Goal: Task Accomplishment & Management: Manage account settings

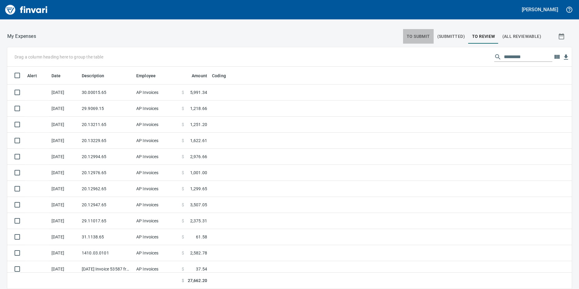
click at [409, 33] on span "To Submit" at bounding box center [418, 37] width 23 height 8
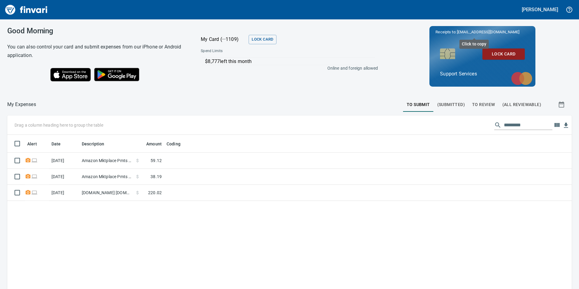
scroll to position [218, 556]
click at [475, 104] on span "To Review" at bounding box center [483, 105] width 23 height 8
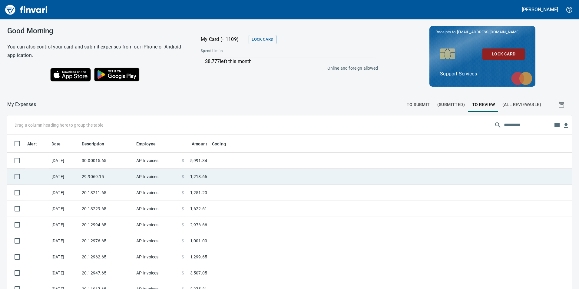
scroll to position [37, 0]
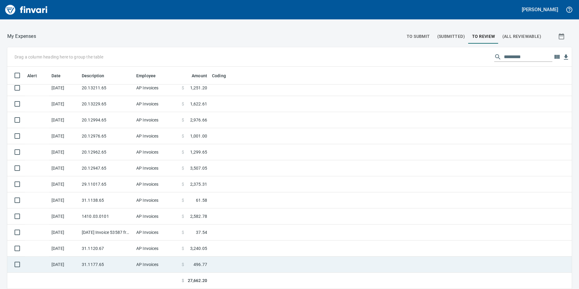
click at [224, 264] on td at bounding box center [285, 265] width 151 height 16
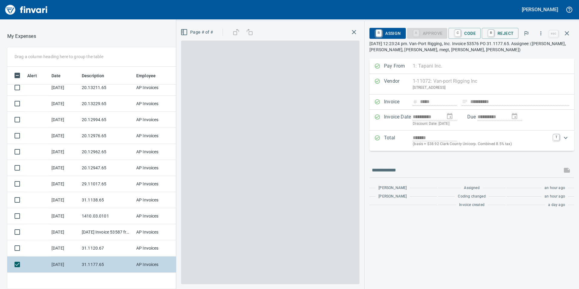
scroll to position [218, 400]
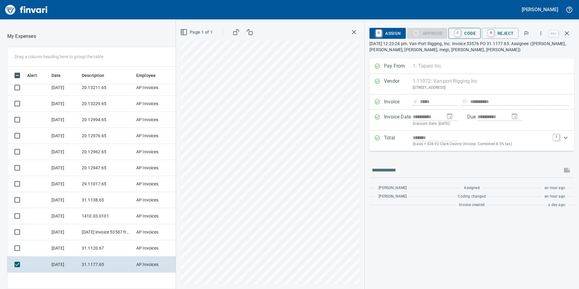
click at [467, 31] on span "C Code" at bounding box center [464, 33] width 22 height 10
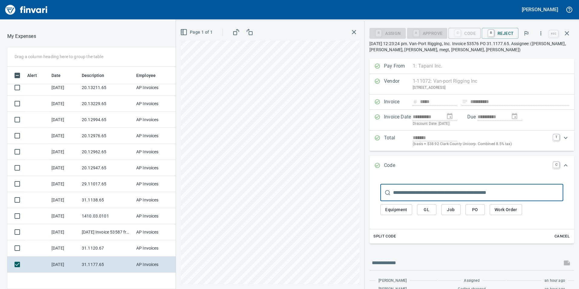
click at [431, 193] on input "text" at bounding box center [478, 192] width 170 height 17
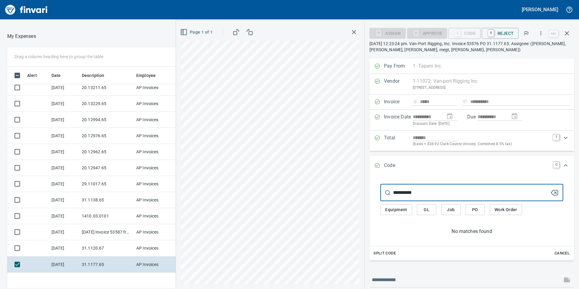
type input "**********"
click at [433, 206] on button "GL" at bounding box center [426, 209] width 19 height 11
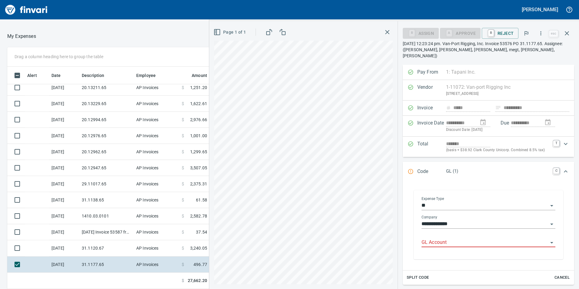
click at [452, 238] on input "GL Account" at bounding box center [485, 242] width 127 height 8
click at [454, 250] on li "6031.65.10: Rigging" at bounding box center [487, 252] width 128 height 15
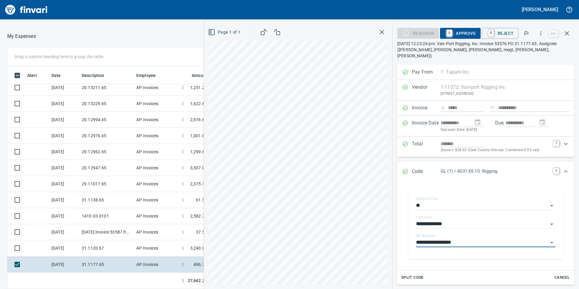
type input "**********"
click at [468, 31] on span "A Approve" at bounding box center [460, 33] width 31 height 10
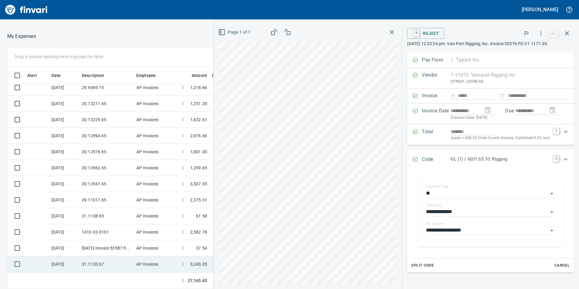
click at [115, 262] on td "31.1120.67" at bounding box center [106, 264] width 55 height 16
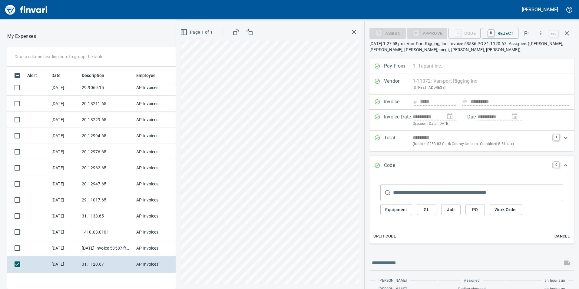
click at [430, 206] on span "GL" at bounding box center [427, 210] width 10 height 8
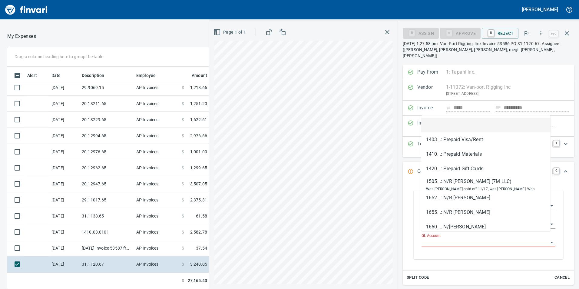
click at [436, 238] on input "GL Account" at bounding box center [485, 242] width 127 height 8
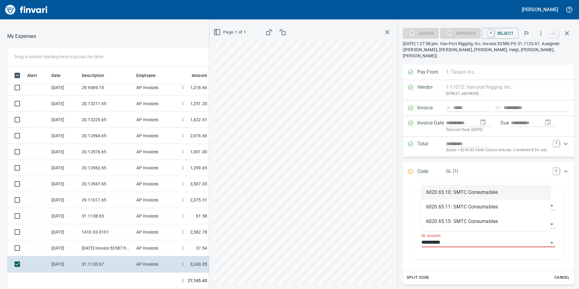
scroll to position [218, 400]
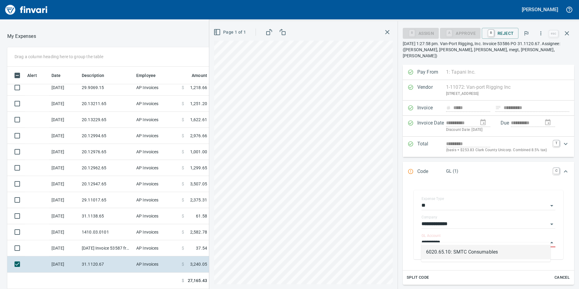
click at [459, 251] on li "6020.65.10: SMTC Consumables" at bounding box center [485, 252] width 129 height 15
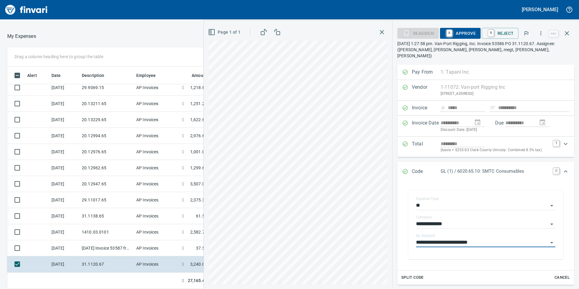
type input "**********"
click at [459, 28] on span "A Approve" at bounding box center [460, 33] width 31 height 10
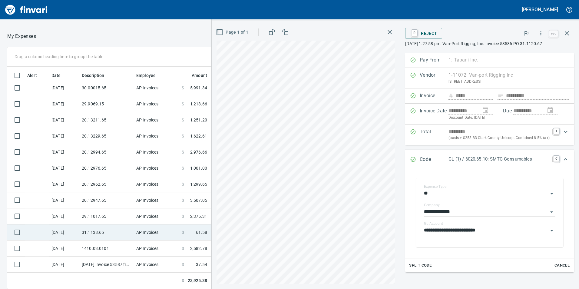
click at [113, 231] on td "31.1138.65" at bounding box center [106, 232] width 55 height 16
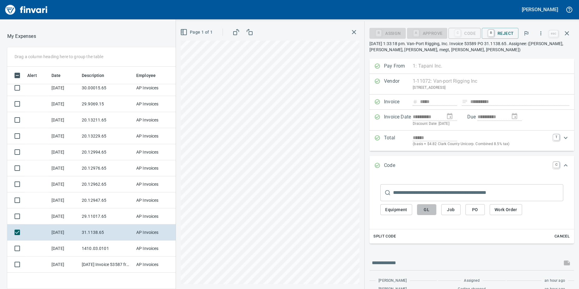
click at [428, 210] on span "GL" at bounding box center [427, 210] width 10 height 8
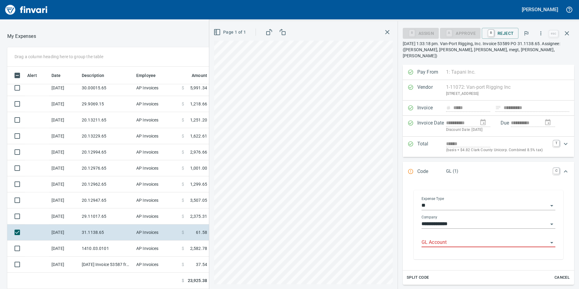
click at [433, 238] on input "GL Account" at bounding box center [485, 242] width 127 height 8
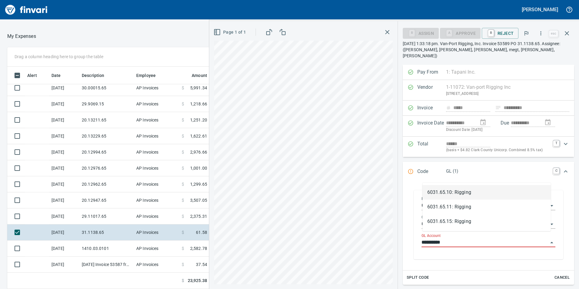
scroll to position [218, 400]
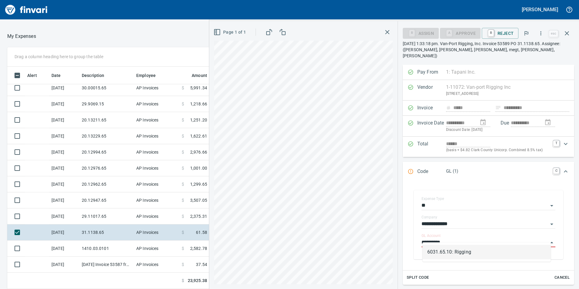
click at [450, 247] on li "6031.65.10: Rigging" at bounding box center [487, 252] width 128 height 15
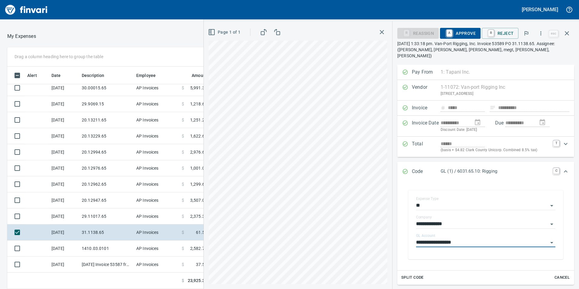
type input "**********"
click at [465, 35] on span "A Approve" at bounding box center [460, 33] width 31 height 10
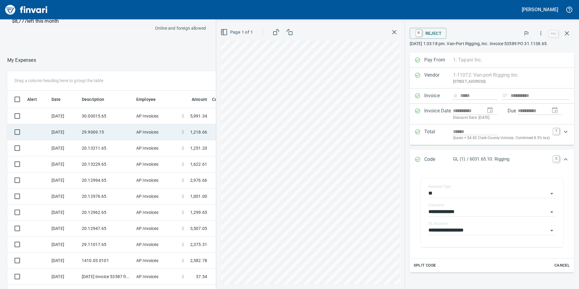
scroll to position [0, 0]
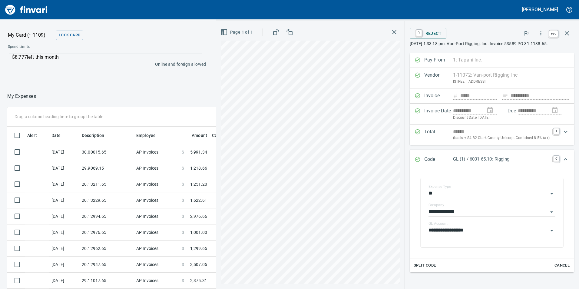
click at [573, 35] on button "button" at bounding box center [567, 33] width 15 height 15
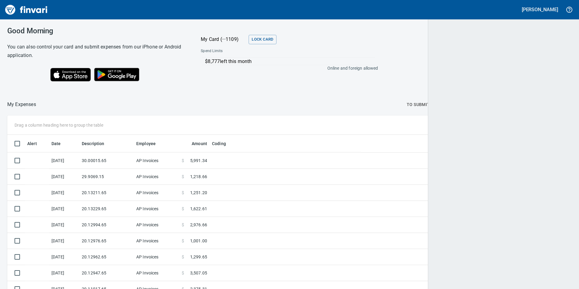
scroll to position [218, 556]
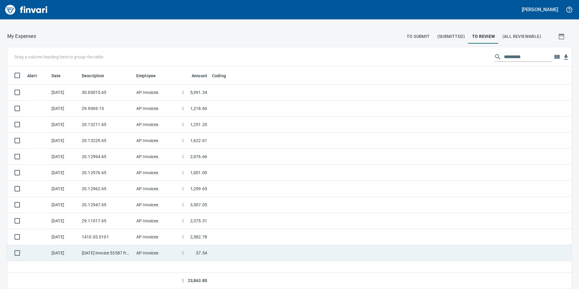
click at [129, 254] on td "[DATE] Invoice 53587 from Van-port Rigging Inc (1-11072)" at bounding box center [106, 253] width 55 height 16
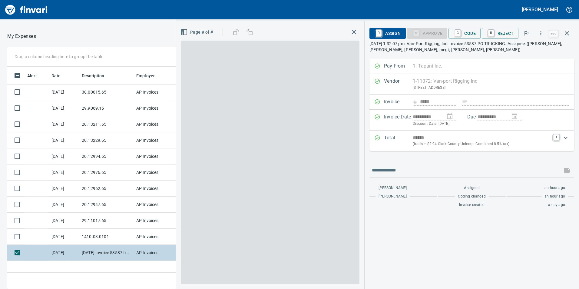
scroll to position [218, 404]
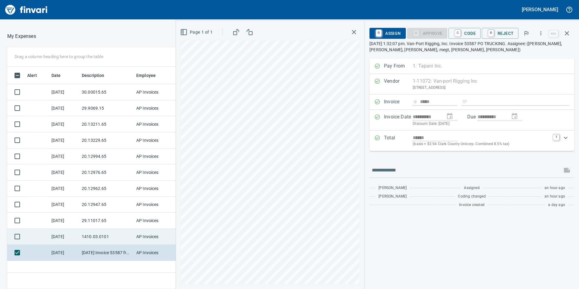
click at [119, 233] on td "1410.03.0101" at bounding box center [106, 237] width 55 height 16
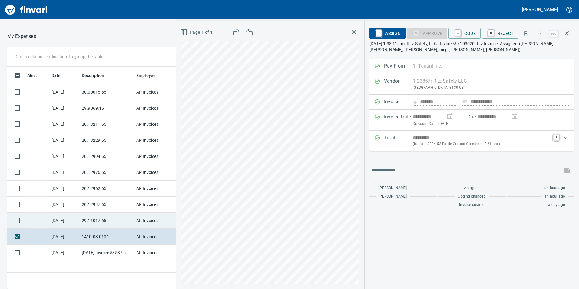
click at [110, 219] on td "29.11017.65" at bounding box center [106, 221] width 55 height 16
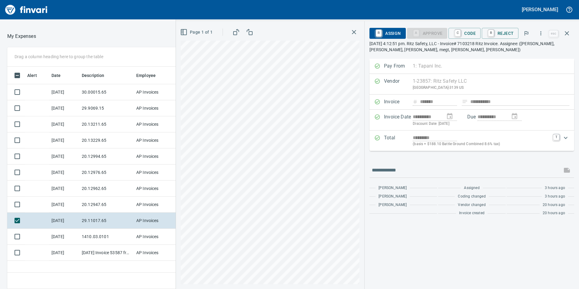
scroll to position [218, 404]
click at [468, 23] on div "**********" at bounding box center [472, 155] width 214 height 268
click at [467, 28] on div "**********" at bounding box center [472, 155] width 214 height 268
click at [467, 31] on span "C Code" at bounding box center [464, 33] width 22 height 10
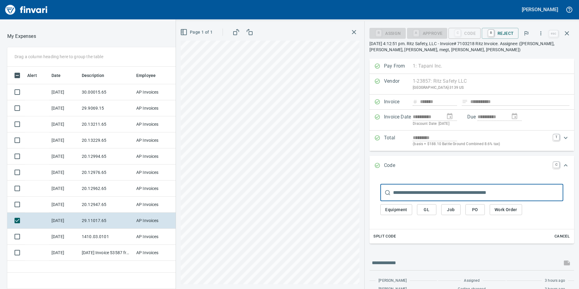
click at [432, 210] on span "GL" at bounding box center [427, 210] width 10 height 8
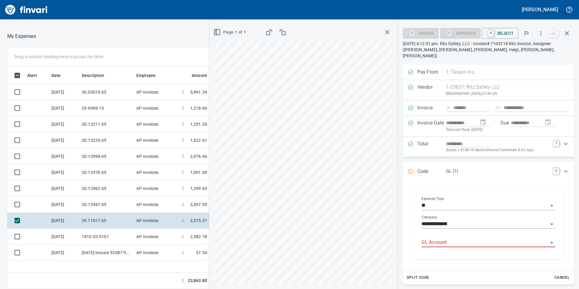
click at [453, 238] on input "GL Account" at bounding box center [485, 242] width 127 height 8
click at [444, 256] on li "6020.65.10: SMTC Consumables" at bounding box center [487, 252] width 128 height 15
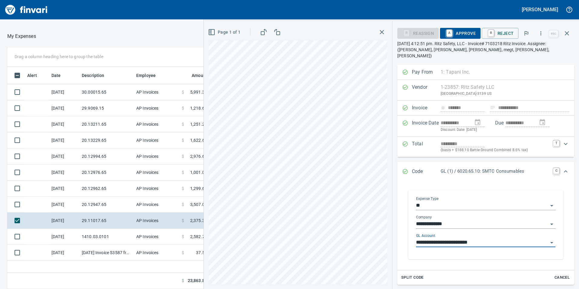
click at [431, 238] on input "**********" at bounding box center [482, 242] width 132 height 8
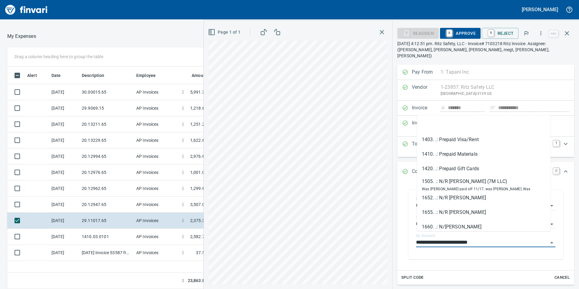
drag, startPoint x: 429, startPoint y: 235, endPoint x: 466, endPoint y: 227, distance: 37.5
click at [429, 238] on input "**********" at bounding box center [482, 242] width 132 height 8
click at [515, 238] on input "**********" at bounding box center [482, 242] width 132 height 8
drag, startPoint x: 512, startPoint y: 237, endPoint x: 426, endPoint y: 241, distance: 86.1
click at [426, 241] on div "**********" at bounding box center [485, 242] width 139 height 9
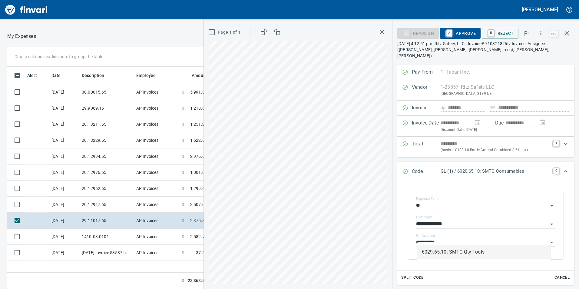
click at [518, 250] on li "6029.65.10: SMTC Qty Tools" at bounding box center [484, 252] width 134 height 15
type input "**********"
click at [465, 33] on span "A Approve" at bounding box center [460, 33] width 31 height 10
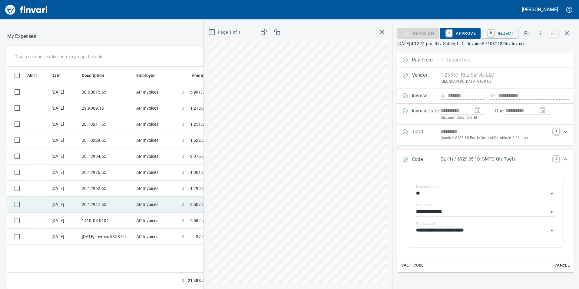
click at [114, 206] on td "20.12947.65" at bounding box center [106, 205] width 55 height 16
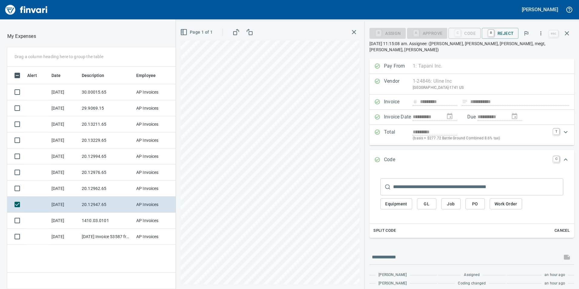
click at [433, 199] on button "GL" at bounding box center [426, 203] width 19 height 11
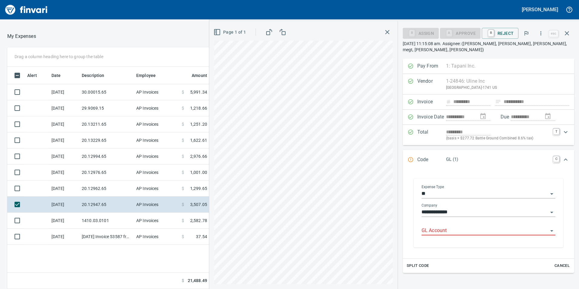
click at [445, 229] on input "GL Account" at bounding box center [485, 231] width 127 height 8
click at [458, 247] on li "6020.65.10: SMTC Consumables" at bounding box center [487, 246] width 128 height 15
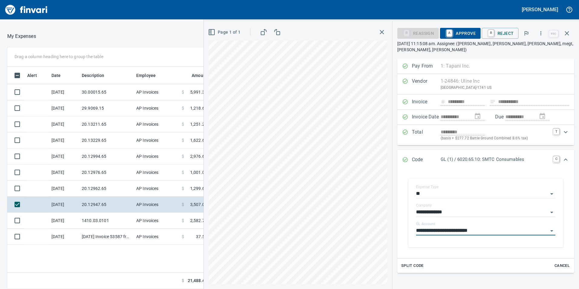
type input "**********"
click at [466, 28] on span "A Approve" at bounding box center [460, 33] width 31 height 10
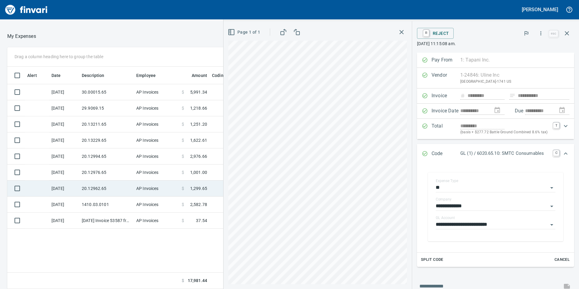
click at [102, 193] on td "20.12962.65" at bounding box center [106, 189] width 55 height 16
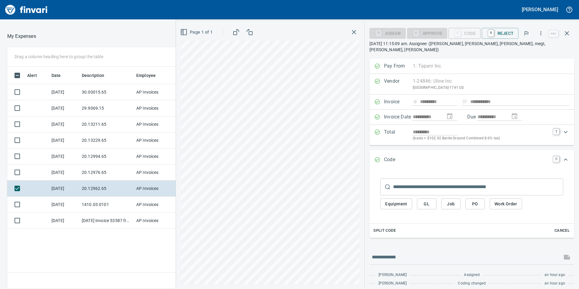
click at [432, 200] on span "GL" at bounding box center [427, 204] width 10 height 8
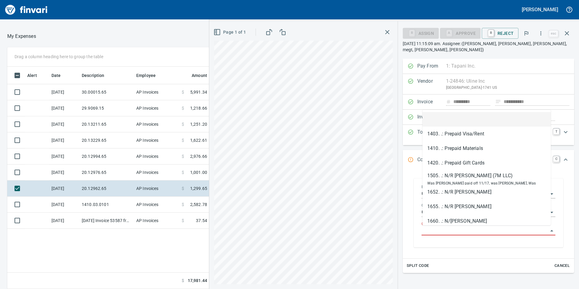
click at [444, 231] on input "GL Account" at bounding box center [485, 231] width 127 height 8
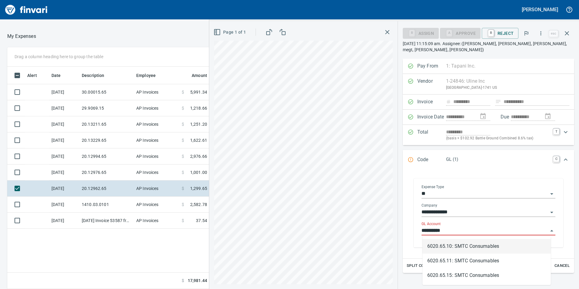
scroll to position [218, 404]
click at [483, 246] on li "6020.65.10: SMTC Consumables" at bounding box center [487, 246] width 128 height 15
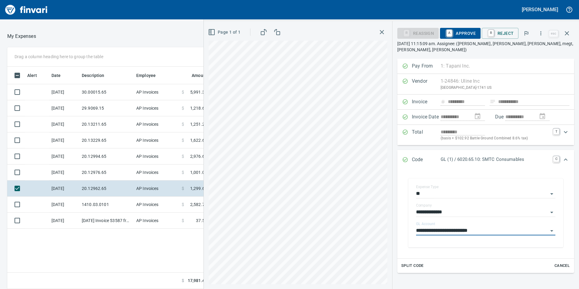
type input "**********"
click at [465, 31] on span "A Approve" at bounding box center [460, 33] width 31 height 10
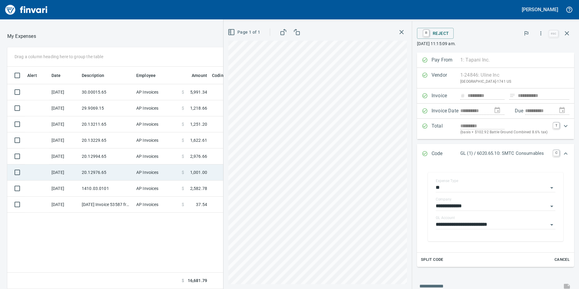
click at [114, 177] on td "20.12976.65" at bounding box center [106, 172] width 55 height 16
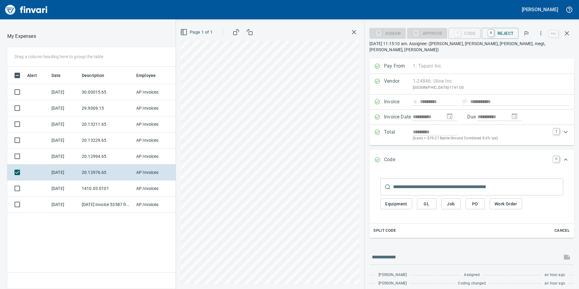
click at [430, 200] on span "GL" at bounding box center [427, 204] width 10 height 8
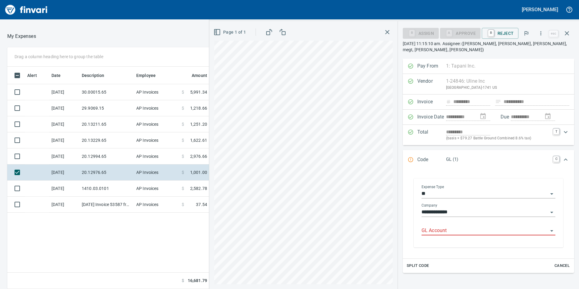
click at [443, 228] on input "GL Account" at bounding box center [485, 231] width 127 height 8
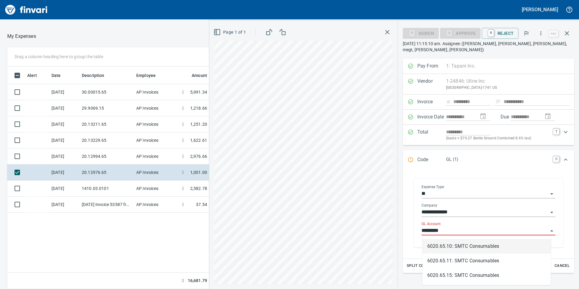
scroll to position [218, 404]
click at [469, 244] on li "6020.65.10: SMTC Consumables" at bounding box center [487, 246] width 128 height 15
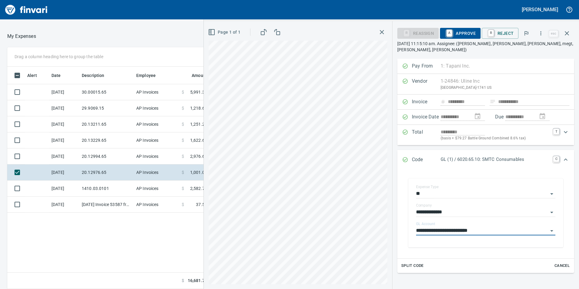
type input "**********"
click at [462, 29] on span "A Approve" at bounding box center [460, 33] width 31 height 10
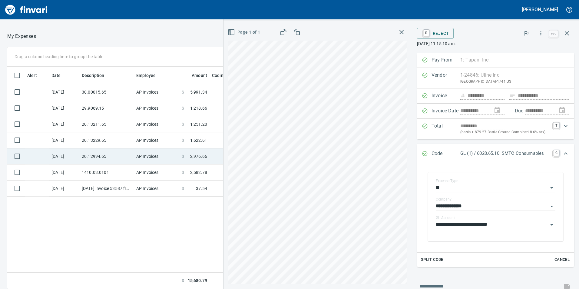
click at [104, 152] on td "20.12994.65" at bounding box center [106, 156] width 55 height 16
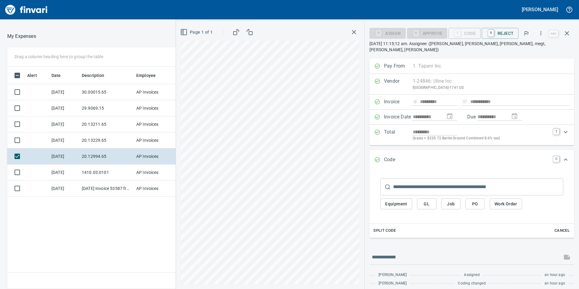
click at [417, 197] on div "Equipment GL Job PO Work Order" at bounding box center [471, 203] width 183 height 17
click at [426, 200] on span "GL" at bounding box center [427, 204] width 10 height 8
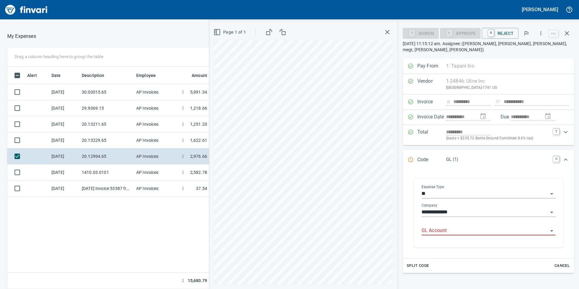
click at [451, 233] on input "GL Account" at bounding box center [485, 231] width 127 height 8
drag, startPoint x: 456, startPoint y: 241, endPoint x: 459, endPoint y: 214, distance: 27.4
click at [457, 241] on li "6020.65.10: SMTC Consumables" at bounding box center [487, 246] width 128 height 15
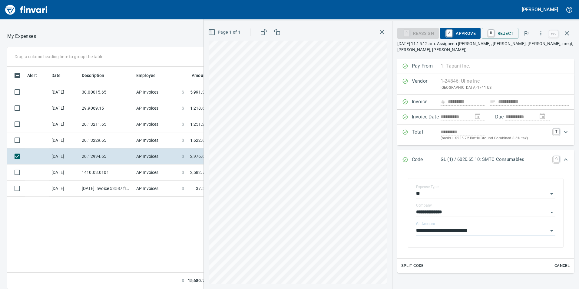
type input "**********"
click at [464, 30] on span "A Approve" at bounding box center [460, 33] width 31 height 10
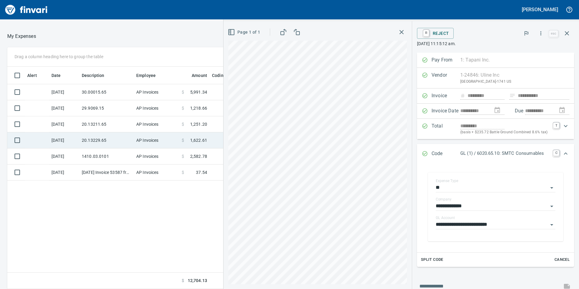
click at [137, 143] on td "AP Invoices" at bounding box center [156, 140] width 45 height 16
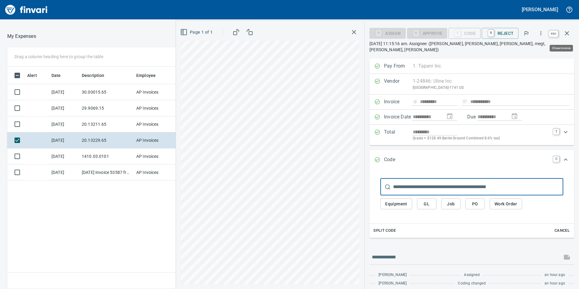
scroll to position [218, 404]
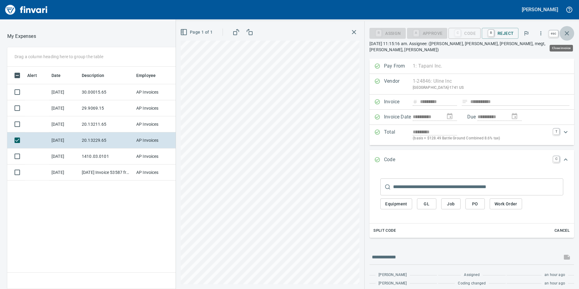
click at [567, 33] on icon "button" at bounding box center [567, 33] width 4 height 4
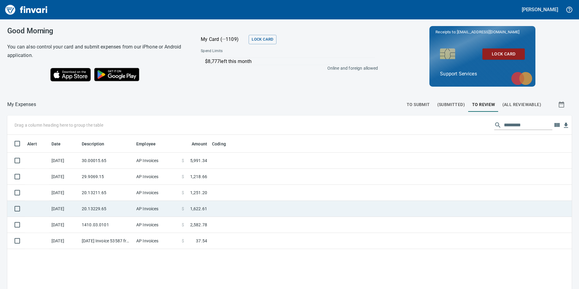
click at [120, 209] on td "20.13229.65" at bounding box center [106, 209] width 55 height 16
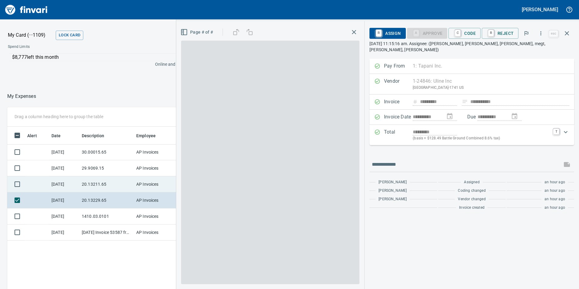
scroll to position [218, 404]
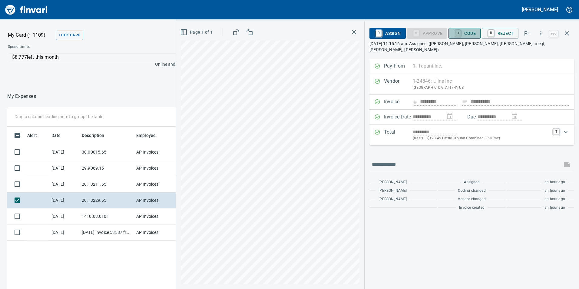
click at [461, 31] on link "C" at bounding box center [458, 33] width 6 height 7
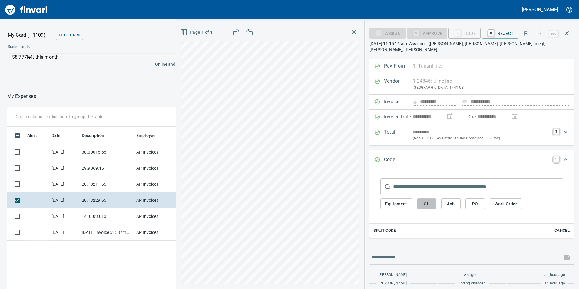
click at [425, 200] on span "GL" at bounding box center [427, 204] width 10 height 8
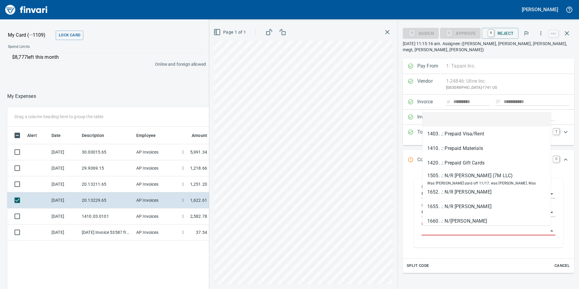
click at [433, 230] on input "GL Account" at bounding box center [485, 231] width 127 height 8
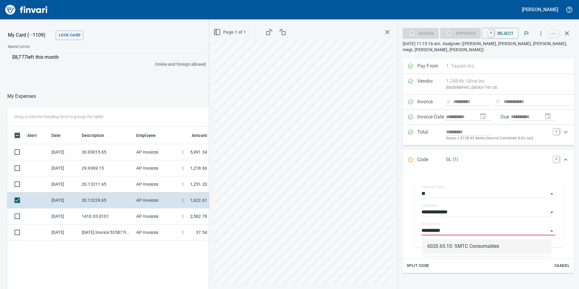
click at [446, 245] on li "6020.65.10: SMTC Consumables" at bounding box center [487, 246] width 128 height 15
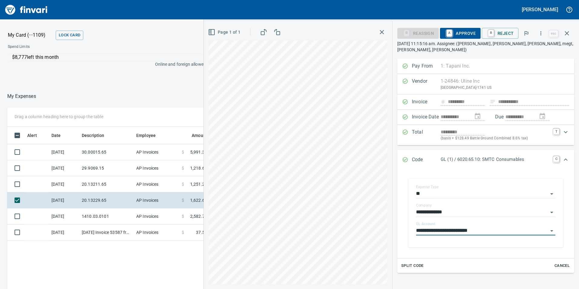
type input "**********"
click at [465, 30] on span "A Approve" at bounding box center [460, 33] width 31 height 10
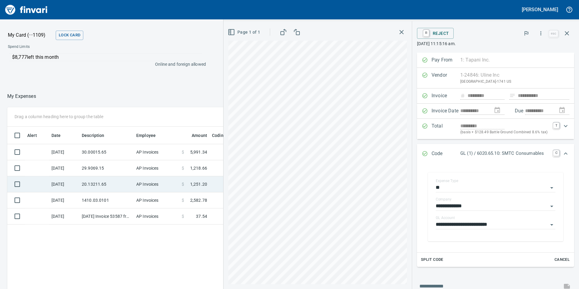
click at [107, 182] on td "20.13211.65" at bounding box center [106, 184] width 55 height 16
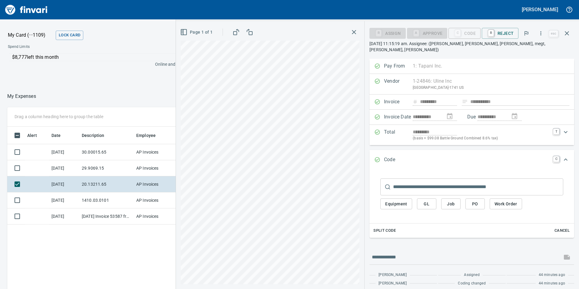
click at [422, 198] on button "GL" at bounding box center [426, 203] width 19 height 11
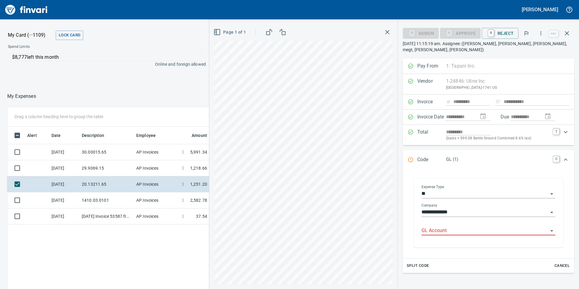
click at [446, 233] on input "GL Account" at bounding box center [485, 231] width 127 height 8
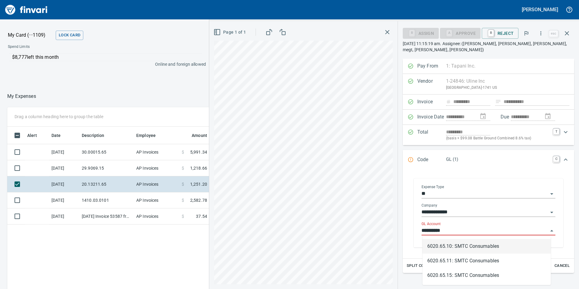
scroll to position [218, 404]
click at [448, 250] on li "6020.65.10: SMTC Consumables" at bounding box center [487, 246] width 128 height 15
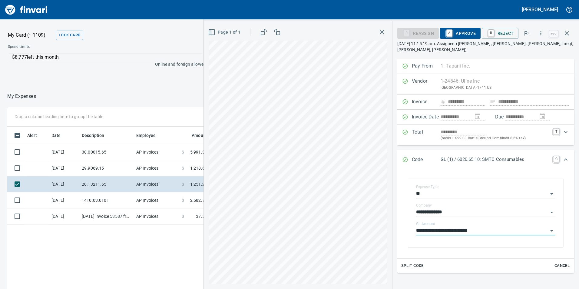
type input "**********"
click at [457, 31] on span "A Approve" at bounding box center [460, 33] width 31 height 10
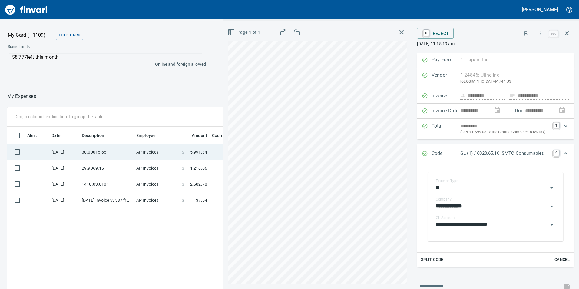
click at [131, 159] on td "30.00015.65" at bounding box center [106, 152] width 55 height 16
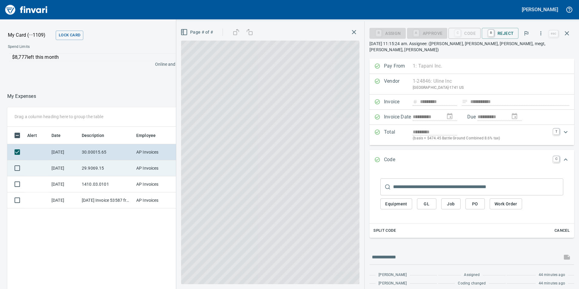
click at [121, 167] on td "29.9069.15" at bounding box center [106, 168] width 55 height 16
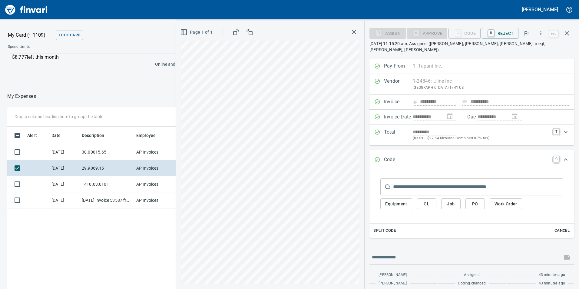
click at [429, 200] on span "GL" at bounding box center [427, 204] width 10 height 8
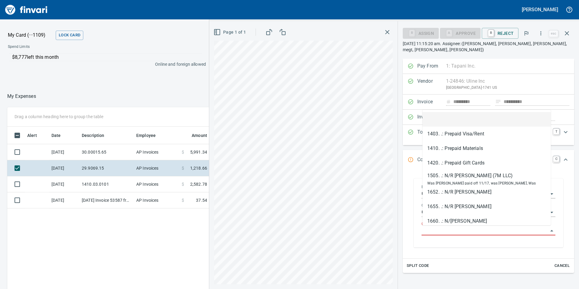
click at [442, 232] on input "GL Account" at bounding box center [485, 231] width 127 height 8
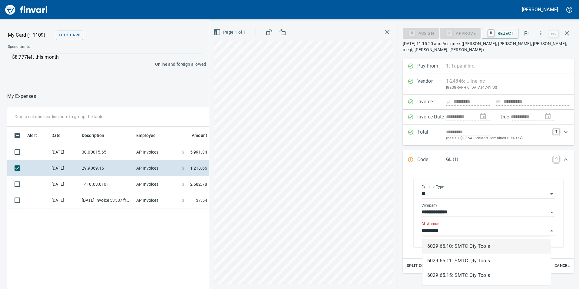
scroll to position [218, 404]
click at [478, 246] on li "6029.65.15: SMTC Qty Tools" at bounding box center [487, 246] width 128 height 15
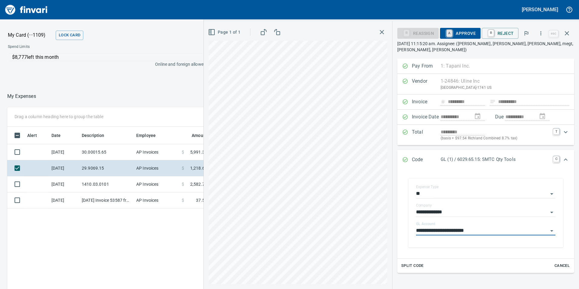
type input "**********"
click at [452, 35] on link "A" at bounding box center [449, 33] width 6 height 7
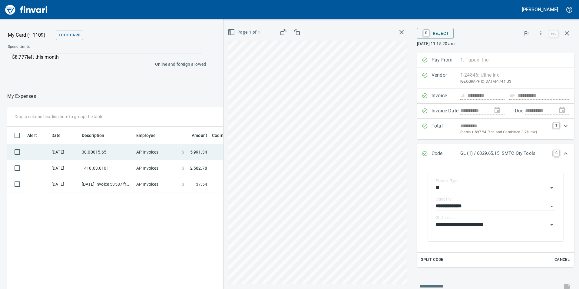
click at [83, 149] on td "30.00015.65" at bounding box center [106, 152] width 55 height 16
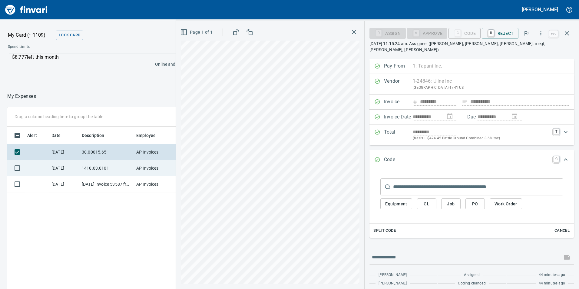
click at [134, 167] on td "AP Invoices" at bounding box center [156, 168] width 45 height 16
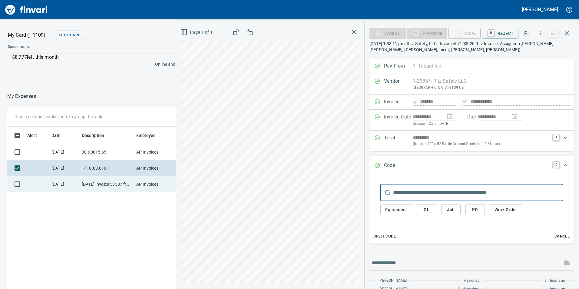
click at [115, 182] on td "[DATE] Invoice 53587 from Van-port Rigging Inc (1-11072)" at bounding box center [106, 184] width 55 height 16
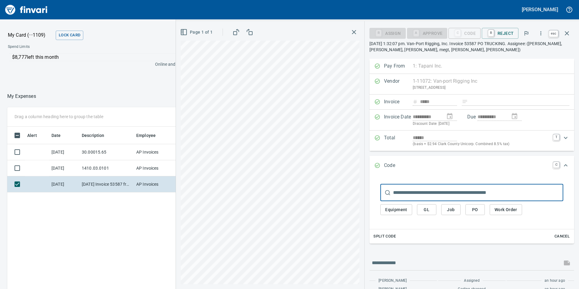
scroll to position [218, 404]
click at [574, 32] on button "button" at bounding box center [567, 33] width 15 height 15
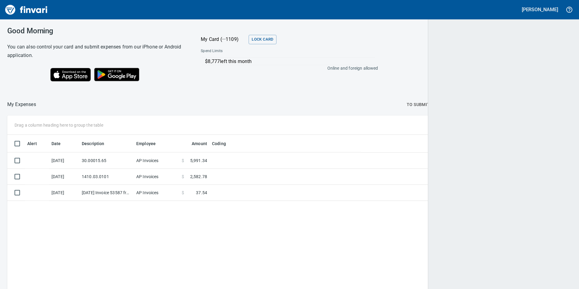
scroll to position [218, 555]
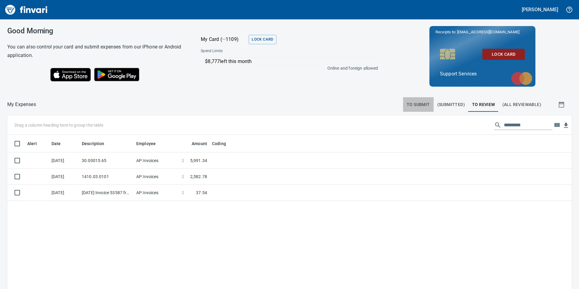
click at [407, 107] on span "To Submit" at bounding box center [418, 105] width 23 height 8
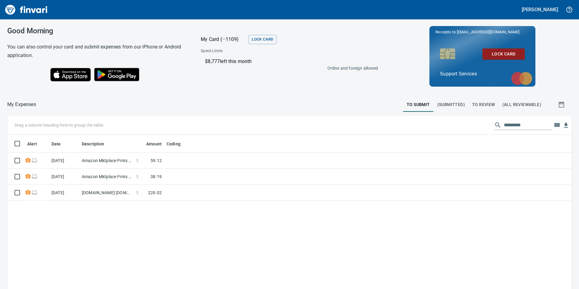
scroll to position [218, 556]
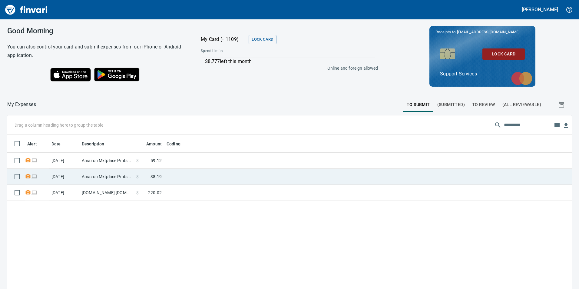
click at [219, 177] on td at bounding box center [239, 177] width 151 height 16
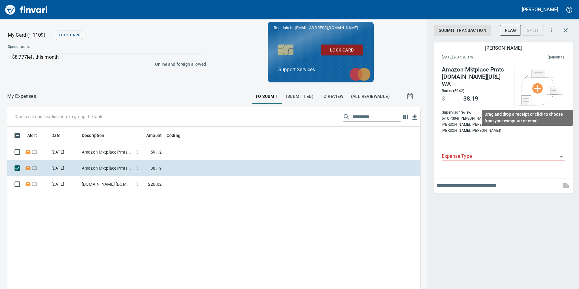
scroll to position [218, 404]
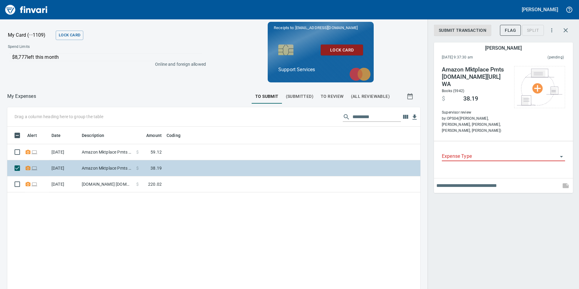
click at [185, 168] on td at bounding box center [239, 168] width 151 height 16
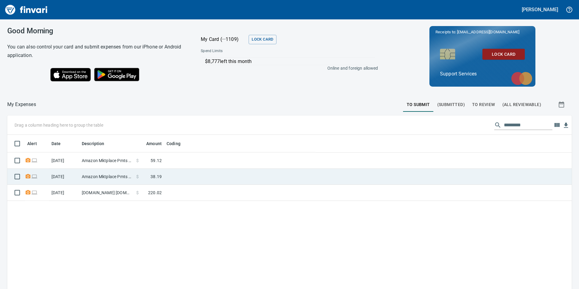
scroll to position [1, 1]
click at [177, 181] on td at bounding box center [239, 177] width 151 height 16
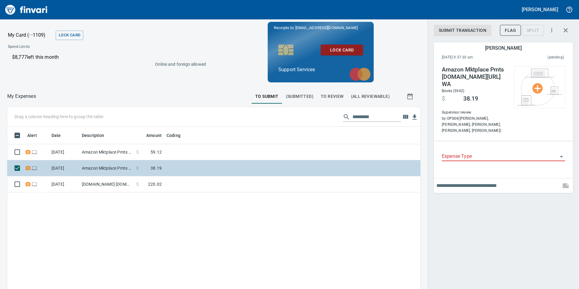
scroll to position [218, 404]
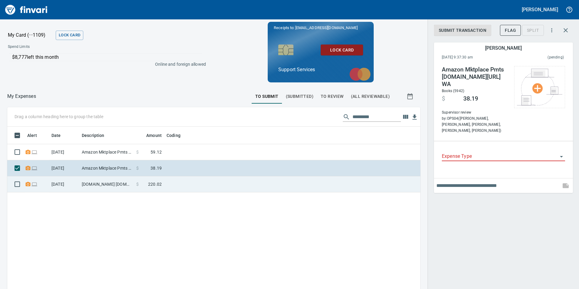
click at [111, 180] on td "[DOMAIN_NAME] [DOMAIN_NAME][URL] WA" at bounding box center [106, 184] width 55 height 16
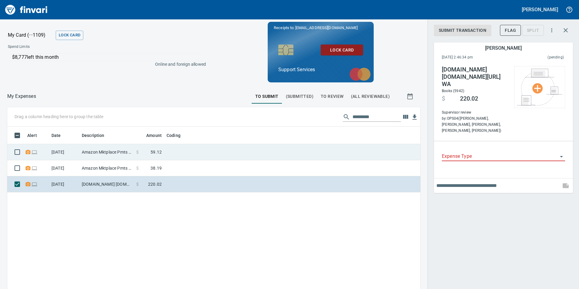
click at [136, 155] on td "$ 59.12" at bounding box center [149, 152] width 30 height 16
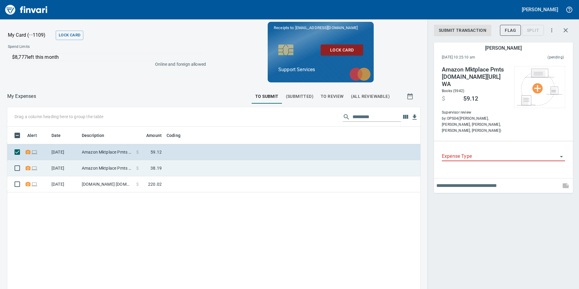
click at [132, 166] on td "Amazon Mktplace Pmts [DOMAIN_NAME][URL] WA" at bounding box center [106, 168] width 55 height 16
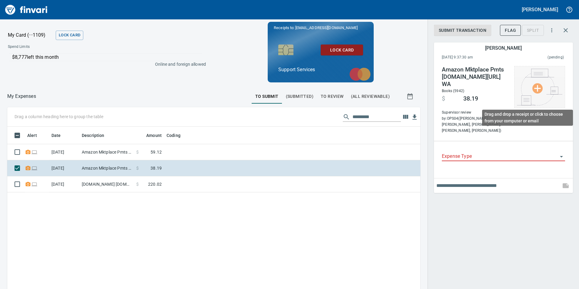
scroll to position [218, 404]
click at [540, 84] on img at bounding box center [539, 87] width 45 height 37
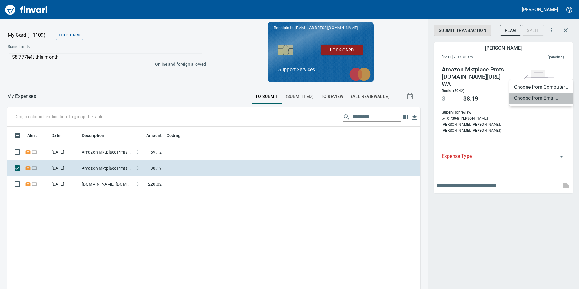
click at [533, 95] on li "Choose from Email..." at bounding box center [541, 98] width 64 height 11
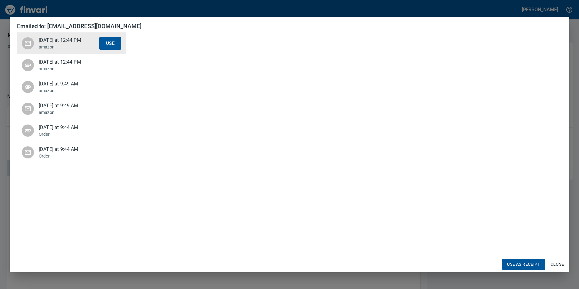
scroll to position [151, 0]
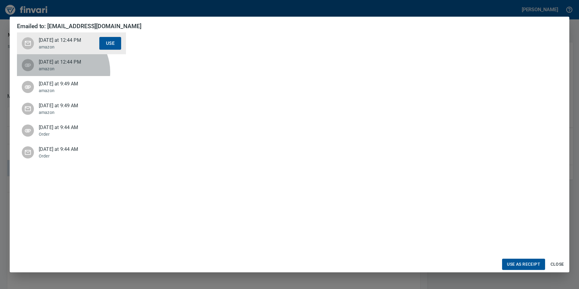
click at [59, 72] on p "amazon" at bounding box center [69, 69] width 61 height 6
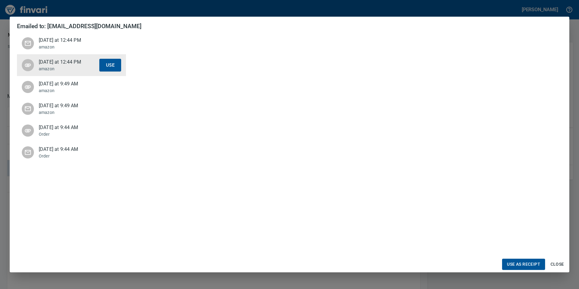
click at [55, 87] on span "[DATE] at 9:49 AM" at bounding box center [69, 83] width 61 height 7
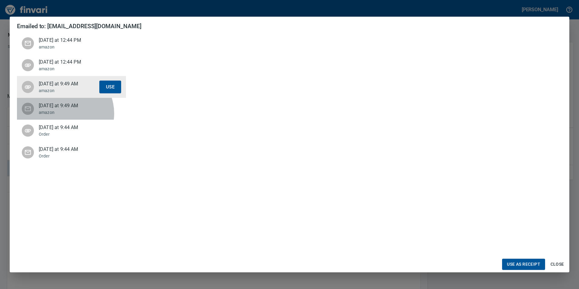
click at [65, 114] on p "amazon" at bounding box center [69, 112] width 61 height 6
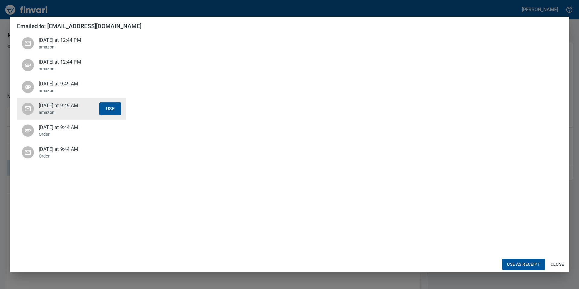
click at [69, 138] on div "[DATE] at 9:44 AM Order Use" at bounding box center [71, 131] width 109 height 22
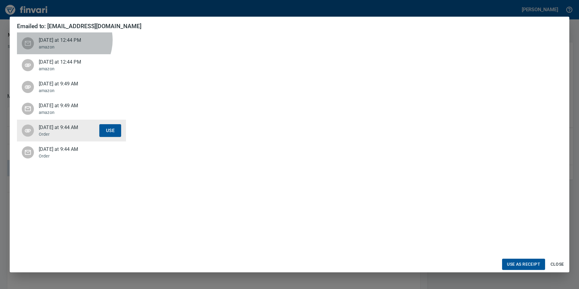
click at [64, 40] on span "[DATE] at 12:44 PM" at bounding box center [69, 40] width 61 height 7
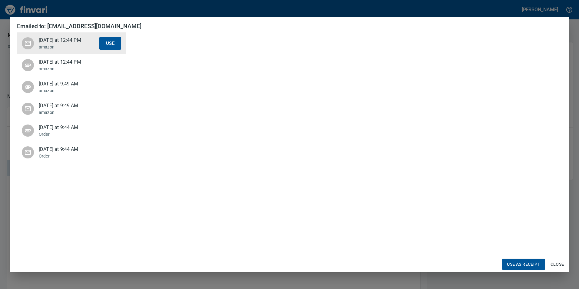
scroll to position [0, 0]
click at [562, 260] on span "Close" at bounding box center [557, 264] width 15 height 8
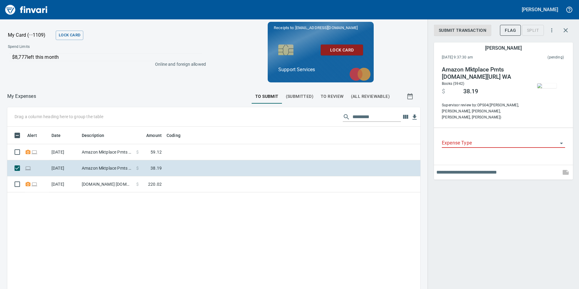
click at [549, 87] on img "button" at bounding box center [546, 85] width 19 height 5
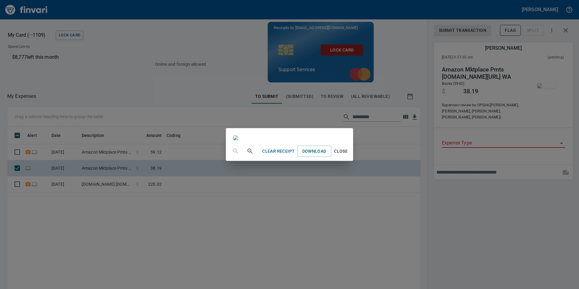
click at [444, 257] on div "Clear Receipt Download Close" at bounding box center [289, 144] width 579 height 289
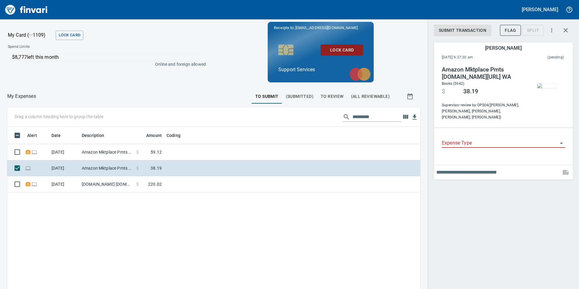
click at [484, 144] on div "Expense Type" at bounding box center [503, 143] width 123 height 18
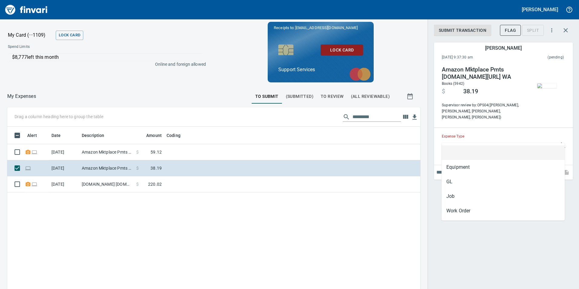
click at [485, 141] on input "Expense Type" at bounding box center [500, 143] width 116 height 8
click at [481, 180] on li "GL" at bounding box center [503, 181] width 123 height 15
type input "**"
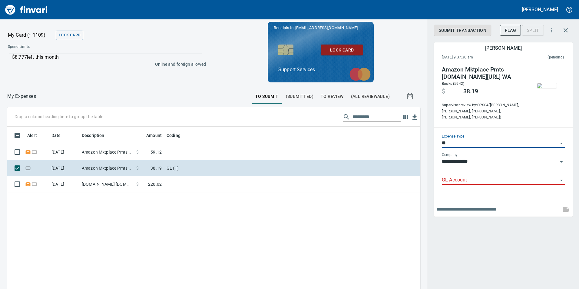
click at [492, 171] on div "GL Account" at bounding box center [503, 178] width 123 height 14
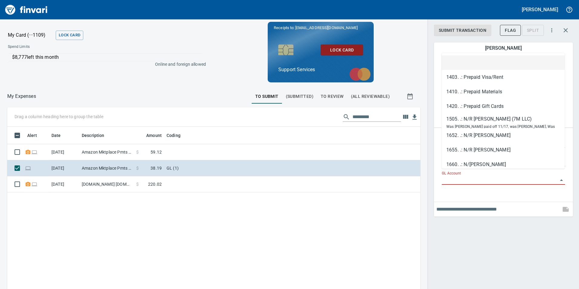
click at [496, 177] on input "GL Account" at bounding box center [500, 180] width 116 height 8
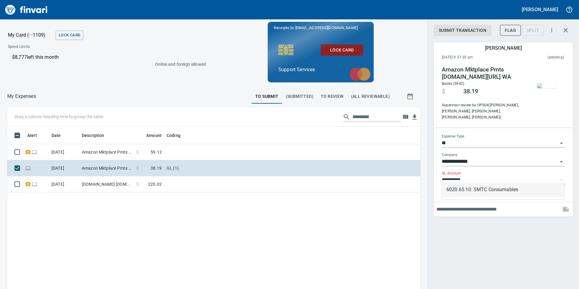
type input "**********"
click at [552, 85] on img "button" at bounding box center [546, 85] width 19 height 5
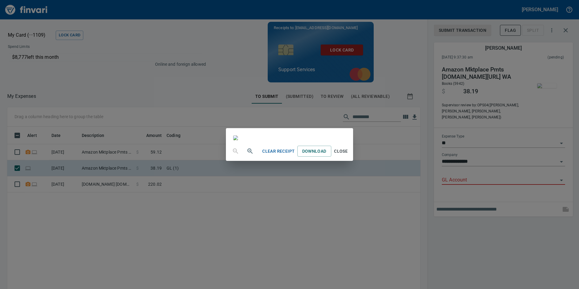
click at [348, 155] on span "Close" at bounding box center [341, 152] width 15 height 8
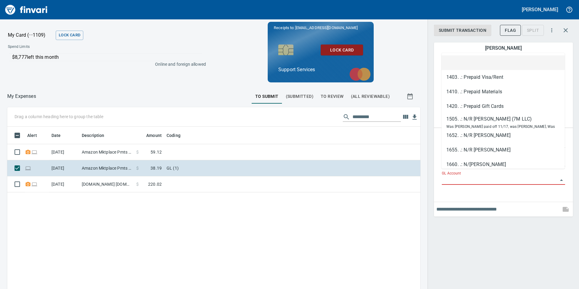
click at [467, 177] on input "GL Account" at bounding box center [500, 180] width 116 height 8
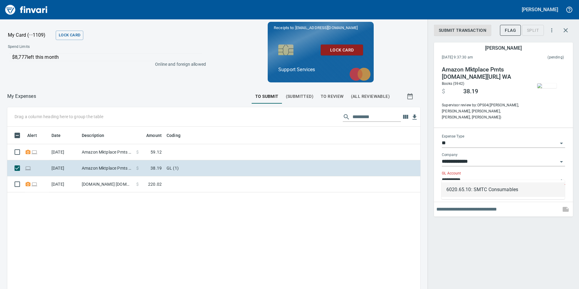
click at [518, 190] on li "6020.65.10: SMTC Consumables" at bounding box center [503, 189] width 123 height 15
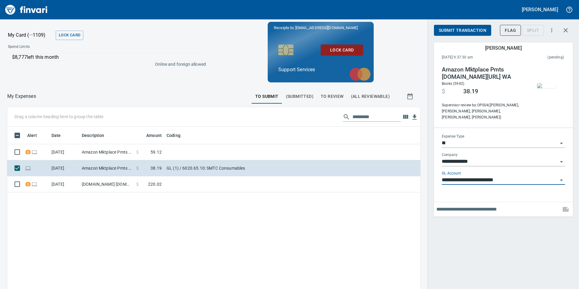
type input "**********"
click at [483, 27] on span "Submit Transaction" at bounding box center [463, 31] width 48 height 8
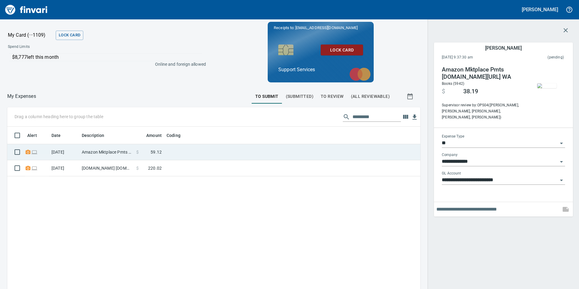
click at [251, 150] on td at bounding box center [239, 152] width 151 height 16
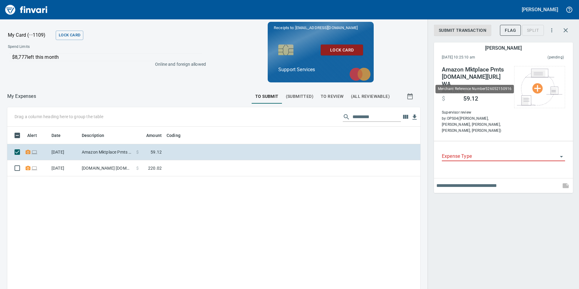
scroll to position [218, 404]
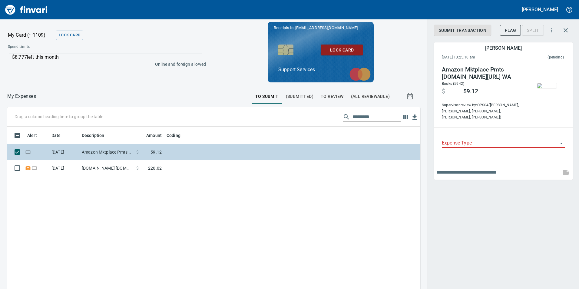
click at [164, 156] on td "$ 59.12" at bounding box center [149, 152] width 30 height 16
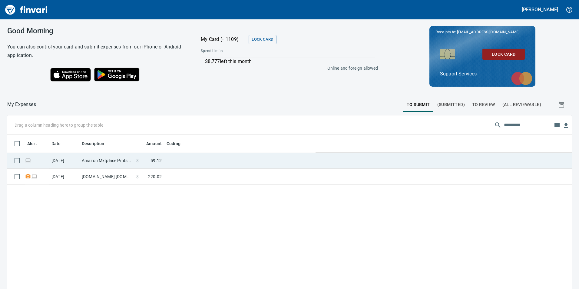
scroll to position [1, 1]
click at [175, 159] on td at bounding box center [239, 161] width 151 height 16
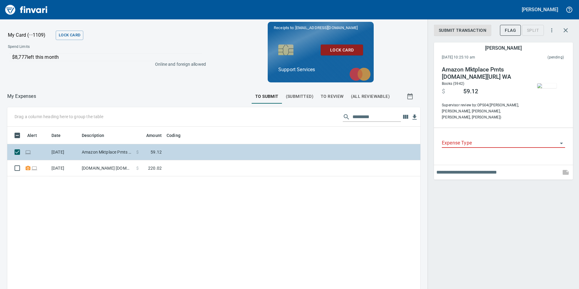
scroll to position [218, 404]
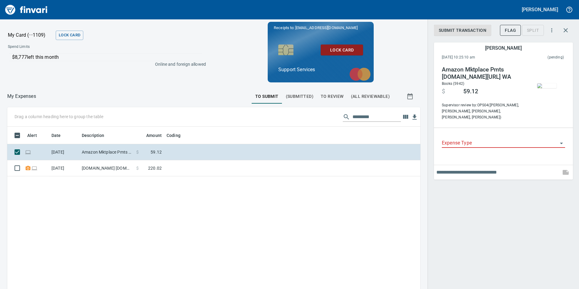
click at [524, 143] on div "Expense Type" at bounding box center [503, 143] width 123 height 18
click at [514, 139] on input "Expense Type" at bounding box center [500, 143] width 116 height 8
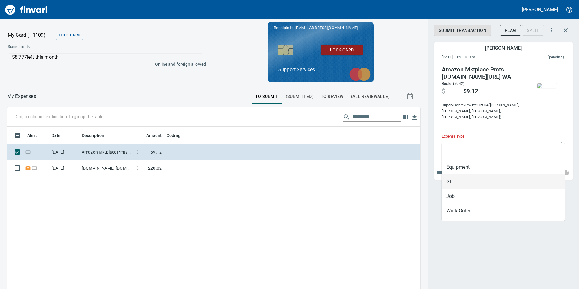
click at [468, 183] on li "GL" at bounding box center [503, 181] width 123 height 15
type input "**"
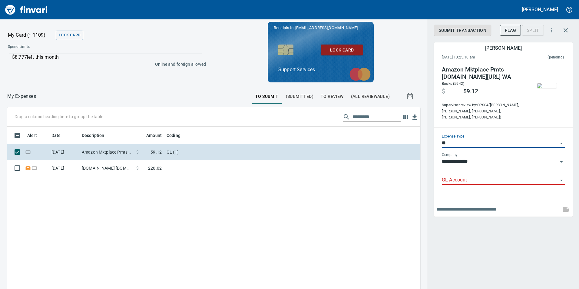
click at [491, 171] on div "GL Account" at bounding box center [503, 178] width 123 height 14
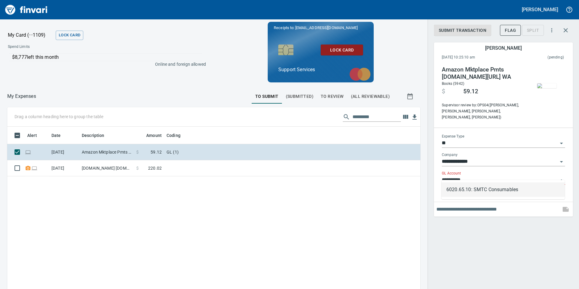
type input "**********"
click at [485, 171] on div "GL Account" at bounding box center [503, 178] width 123 height 14
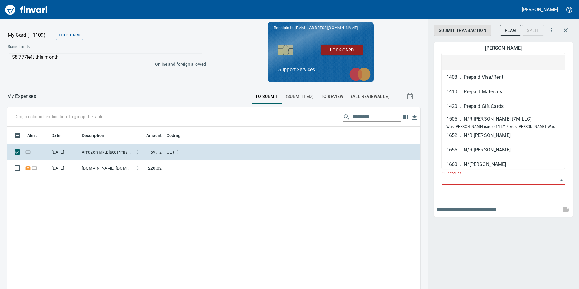
click at [480, 176] on input "GL Account" at bounding box center [500, 180] width 116 height 8
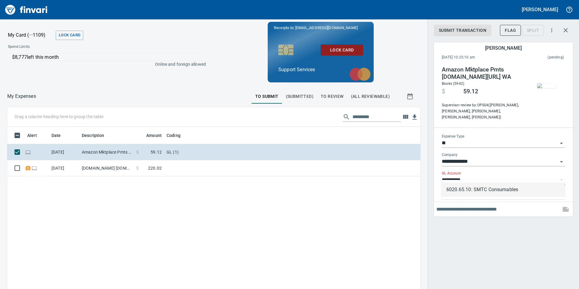
click at [496, 186] on li "6020.65.10: SMTC Consumables" at bounding box center [503, 189] width 123 height 15
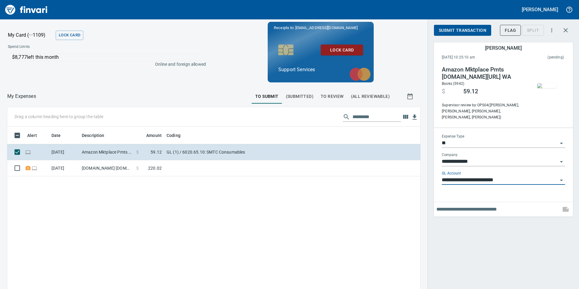
type input "**********"
click at [479, 204] on input "text" at bounding box center [497, 209] width 122 height 10
click at [438, 204] on input "**********" at bounding box center [497, 209] width 122 height 10
type input "**********"
click at [469, 27] on span "Submit Transaction" at bounding box center [463, 31] width 48 height 8
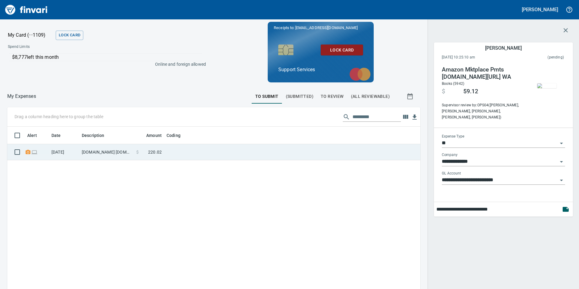
click at [163, 151] on td "$ 220.02" at bounding box center [149, 152] width 30 height 16
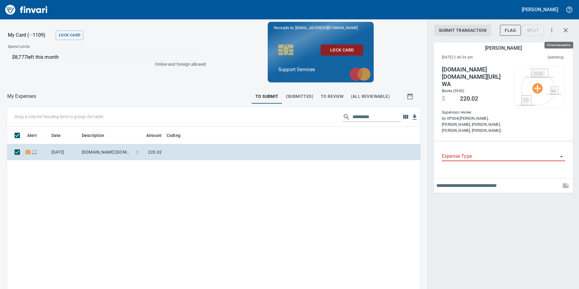
scroll to position [218, 404]
click at [568, 28] on icon "button" at bounding box center [565, 30] width 7 height 7
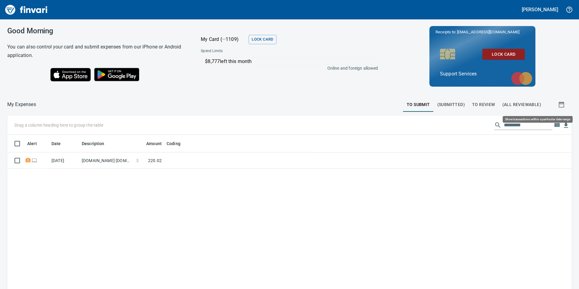
scroll to position [218, 556]
click at [490, 107] on span "To Review" at bounding box center [483, 105] width 23 height 8
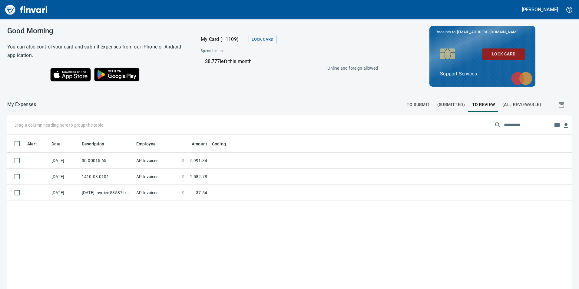
scroll to position [218, 556]
